Goal: Task Accomplishment & Management: Use online tool/utility

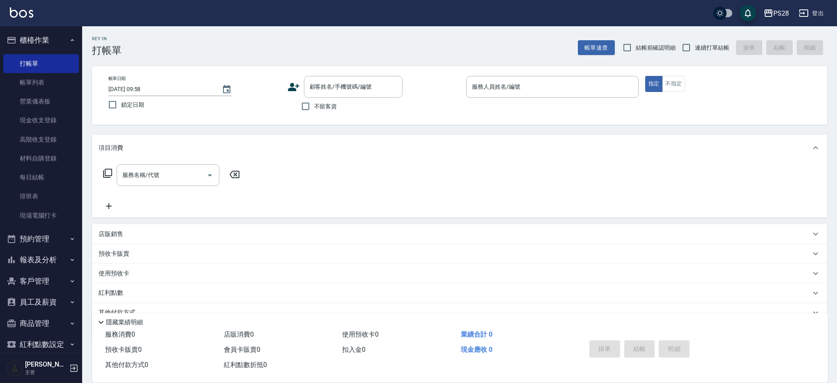
click at [324, 107] on span "不留客資" at bounding box center [325, 106] width 23 height 9
click at [314, 107] on input "不留客資" at bounding box center [305, 106] width 17 height 17
checkbox input "true"
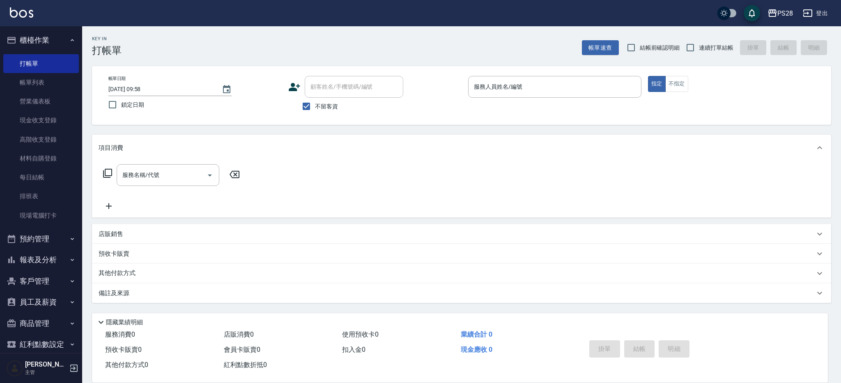
click at [709, 45] on span "連續打單結帳" at bounding box center [716, 48] width 35 height 9
click at [699, 45] on input "連續打單結帳" at bounding box center [690, 47] width 17 height 17
checkbox input "true"
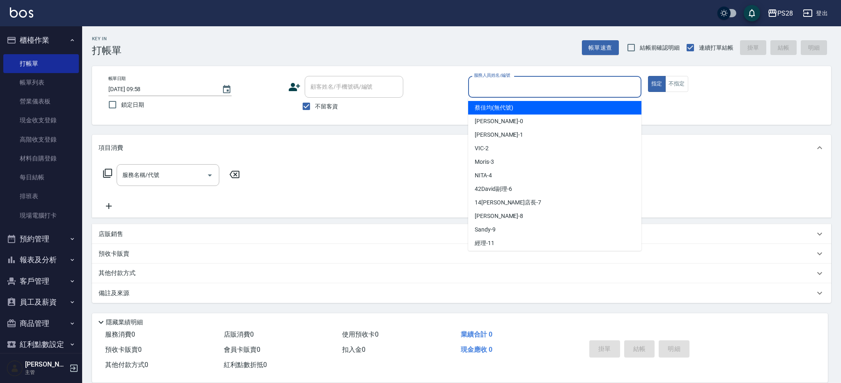
click at [504, 90] on input "服務人員姓名/編號" at bounding box center [555, 87] width 166 height 14
type input "NITA-4"
type button "true"
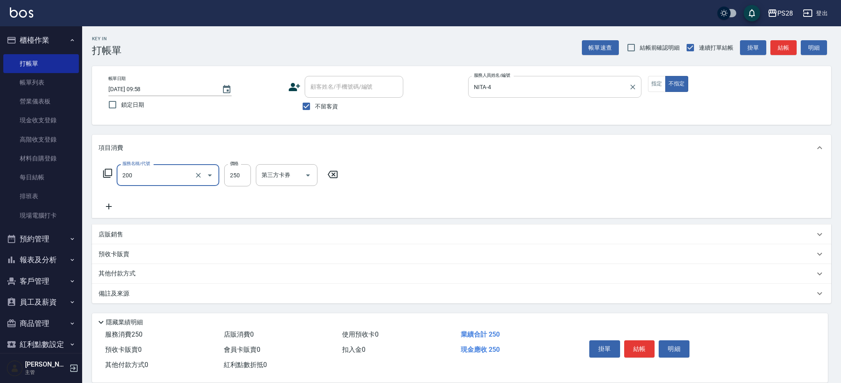
type input "New洗專案(200)"
click at [231, 175] on input "250" at bounding box center [237, 175] width 27 height 22
type input "200"
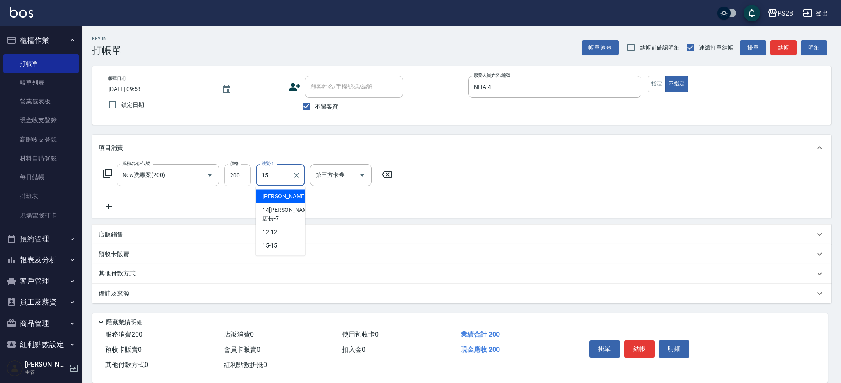
type input "15-15"
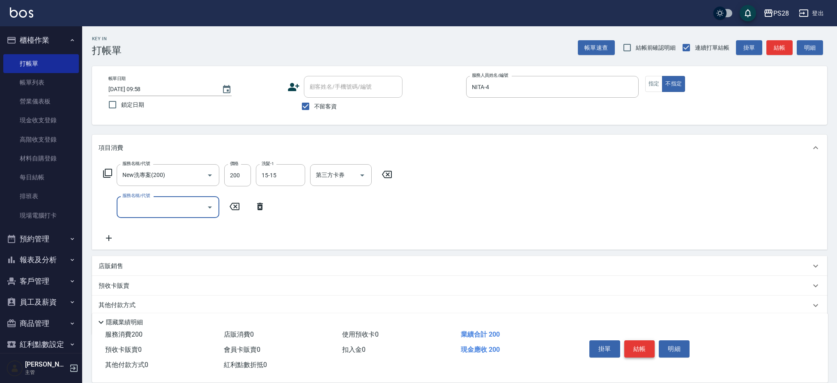
click at [643, 341] on button "結帳" at bounding box center [639, 349] width 31 height 17
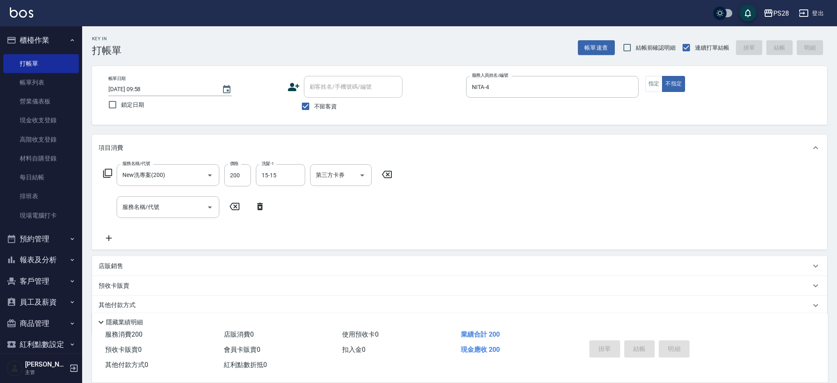
type input "[DATE] 11:13"
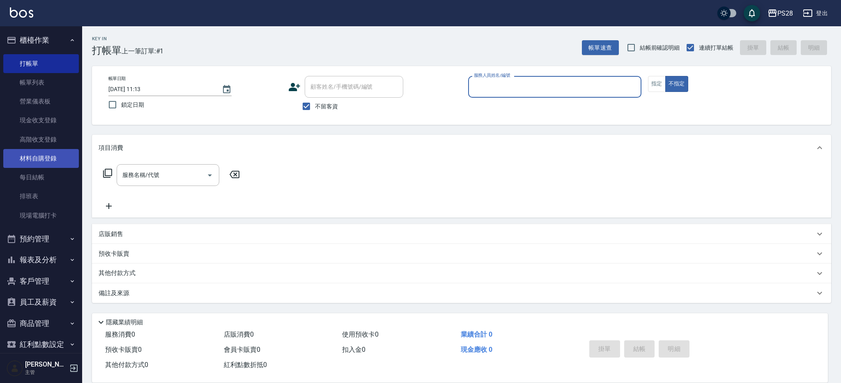
scroll to position [33, 0]
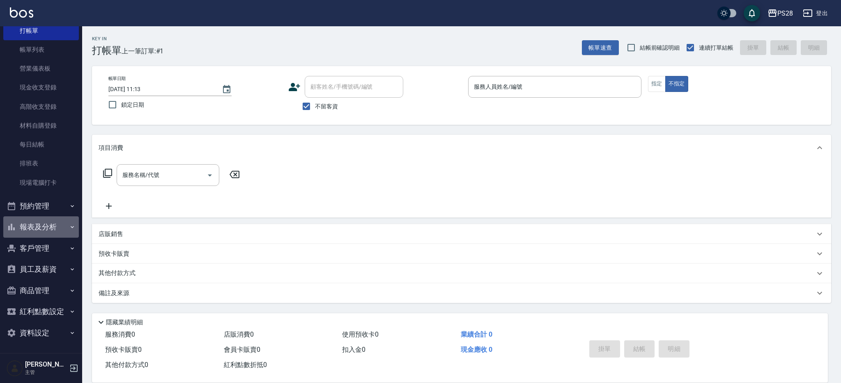
click at [50, 222] on button "報表及分析" at bounding box center [41, 226] width 76 height 21
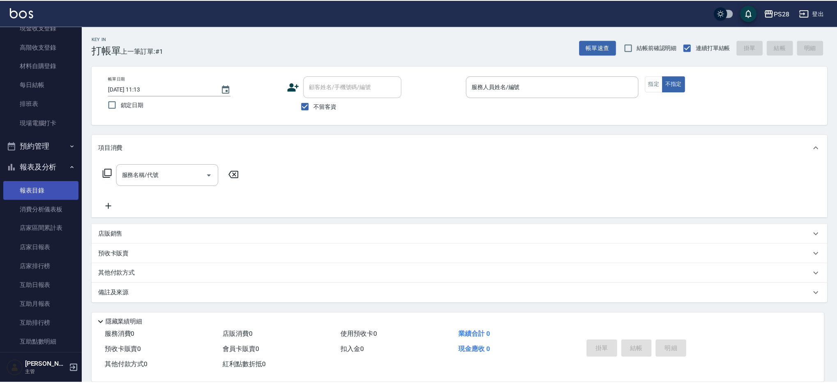
scroll to position [124, 0]
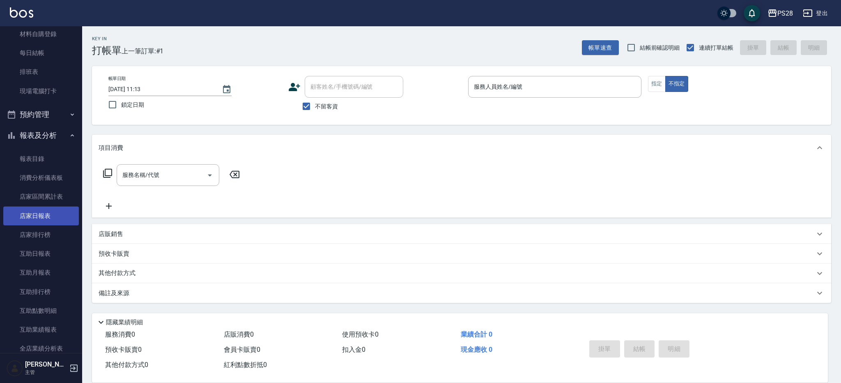
click at [47, 221] on link "店家日報表" at bounding box center [41, 216] width 76 height 19
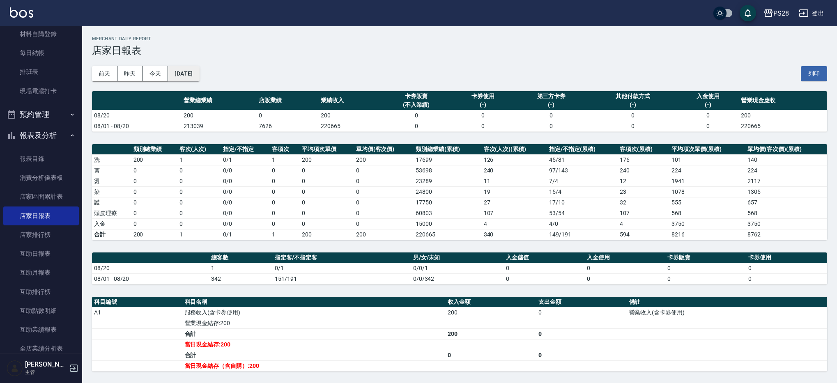
click at [198, 70] on button "[DATE]" at bounding box center [183, 73] width 31 height 15
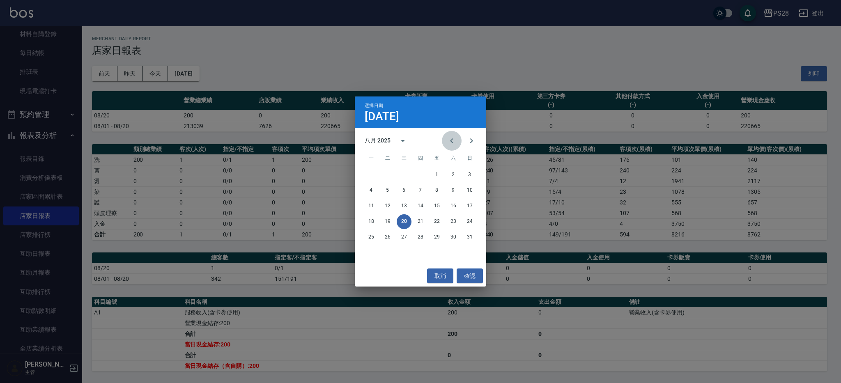
click at [451, 137] on icon "Previous month" at bounding box center [452, 141] width 10 height 10
click at [473, 208] on button "20" at bounding box center [469, 206] width 15 height 15
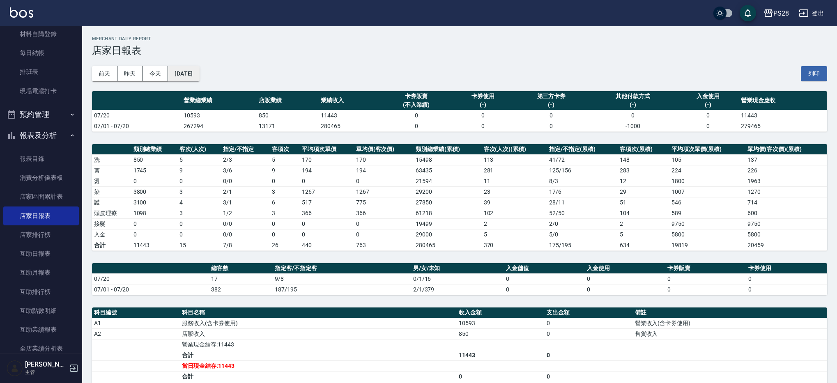
click at [199, 78] on button "[DATE]" at bounding box center [183, 73] width 31 height 15
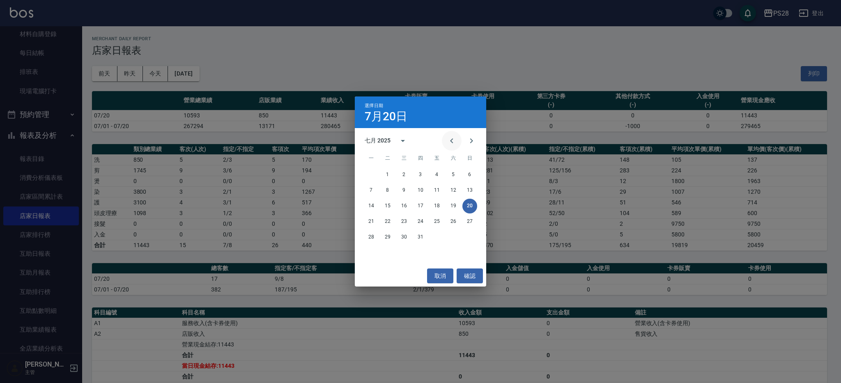
click at [450, 140] on icon "Previous month" at bounding box center [452, 141] width 10 height 10
click at [434, 223] on button "20" at bounding box center [437, 221] width 15 height 15
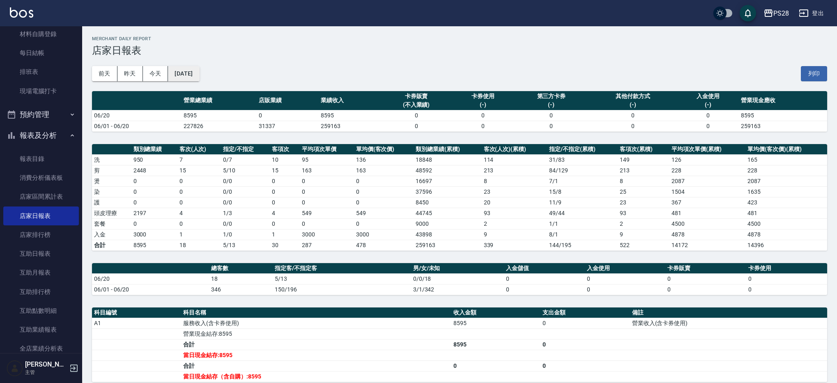
click at [199, 69] on button "[DATE]" at bounding box center [183, 73] width 31 height 15
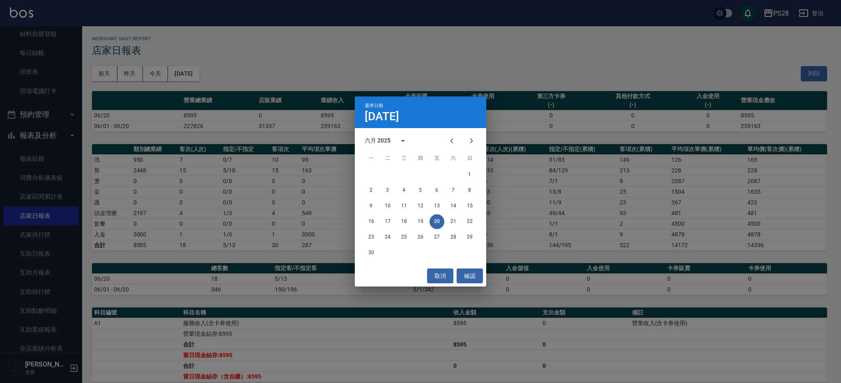
click at [326, 93] on div "選擇日期 [DATE] 六月 2025 一 二 三 四 五 六 日 1 2 3 4 5 6 7 8 9 10 11 12 13 14 15 16 17 18 …" at bounding box center [420, 191] width 841 height 383
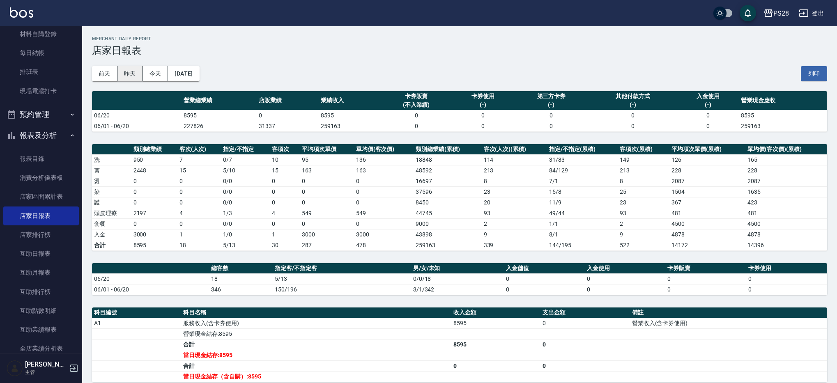
click at [134, 76] on button "昨天" at bounding box center [129, 73] width 25 height 15
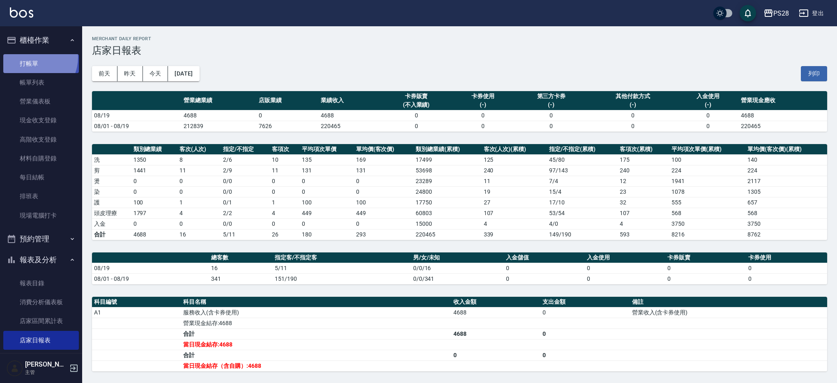
click at [30, 57] on link "打帳單" at bounding box center [41, 63] width 76 height 19
